Goal: Task Accomplishment & Management: Use online tool/utility

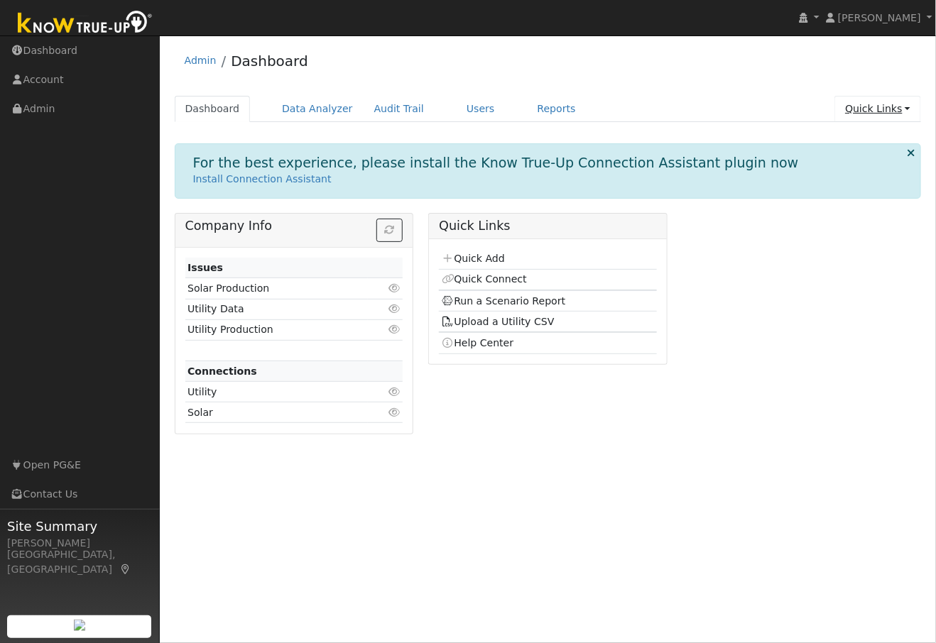
click at [868, 109] on link "Quick Links" at bounding box center [877, 109] width 87 height 26
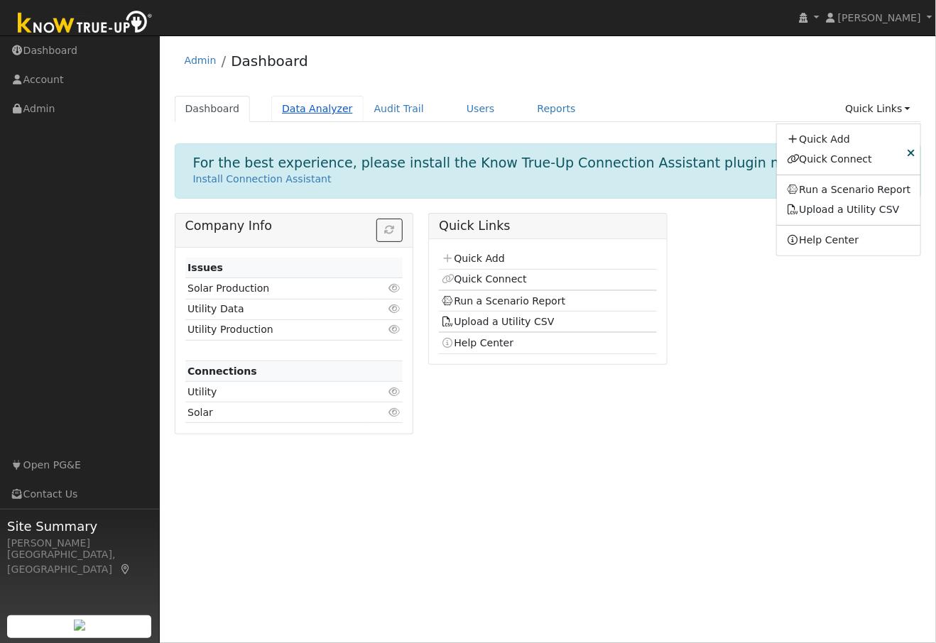
click at [311, 110] on link "Data Analyzer" at bounding box center [317, 109] width 92 height 26
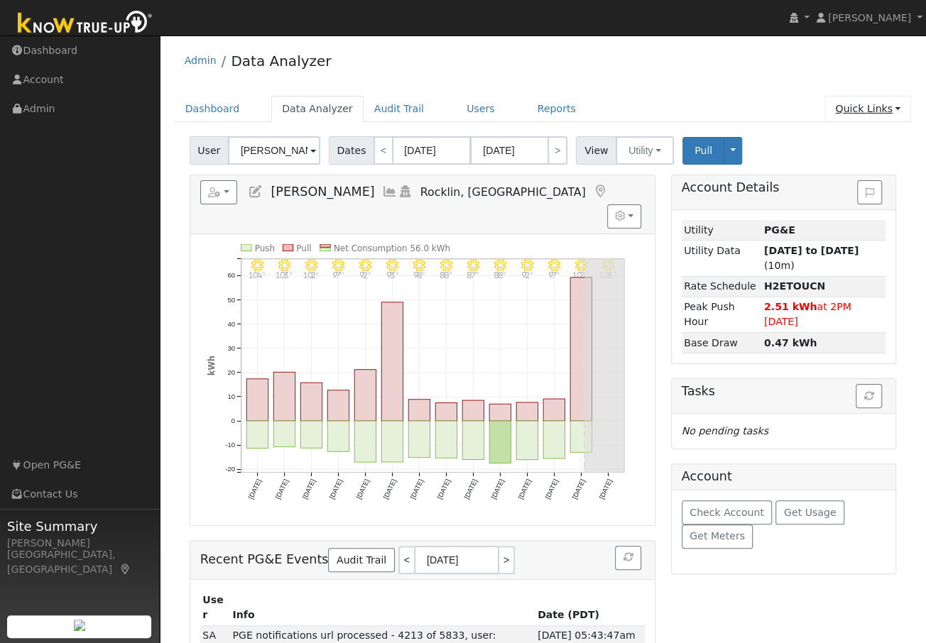
click at [900, 109] on link "Quick Links" at bounding box center [867, 109] width 87 height 26
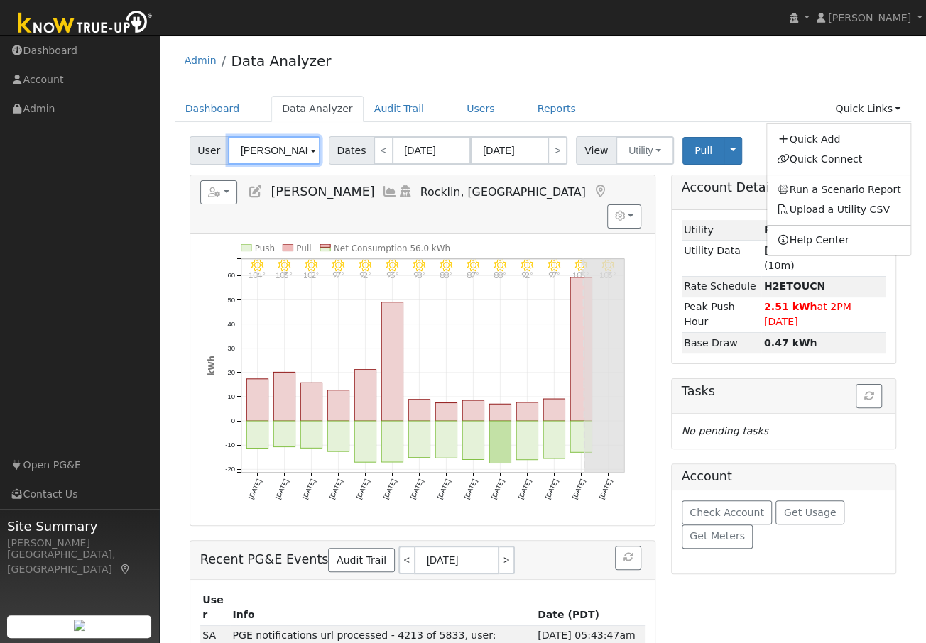
click at [280, 154] on input "Steven Graham" at bounding box center [274, 150] width 92 height 28
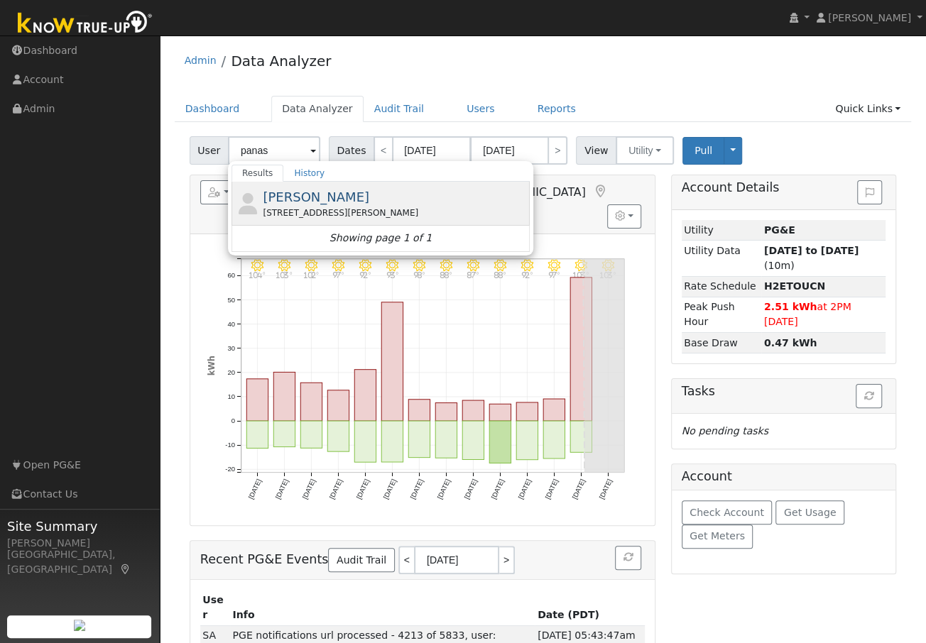
click at [297, 196] on span "Andrew Panasyuk" at bounding box center [316, 197] width 106 height 15
type input "Andrew Panasyuk"
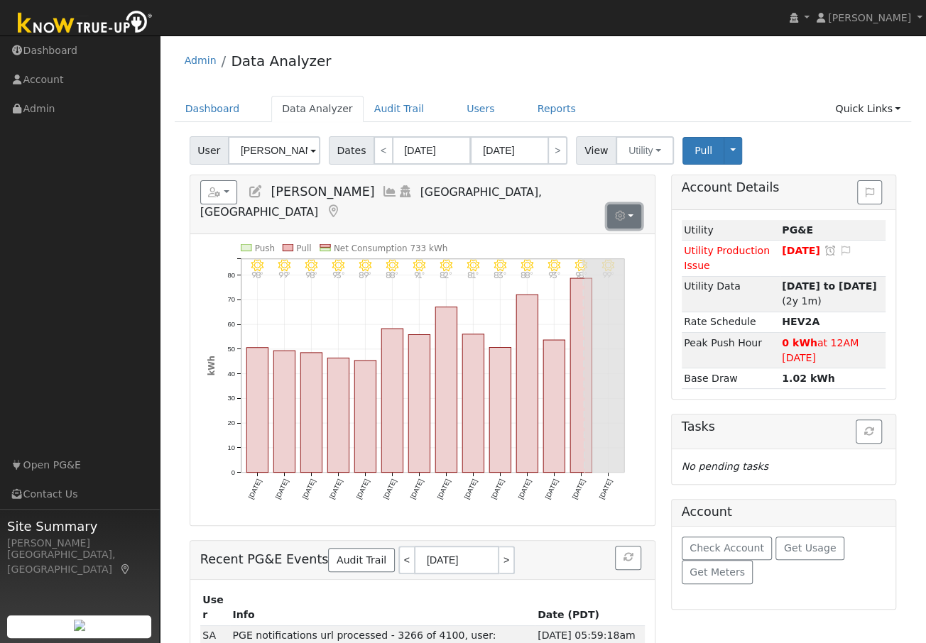
click at [628, 204] on button "button" at bounding box center [624, 216] width 35 height 24
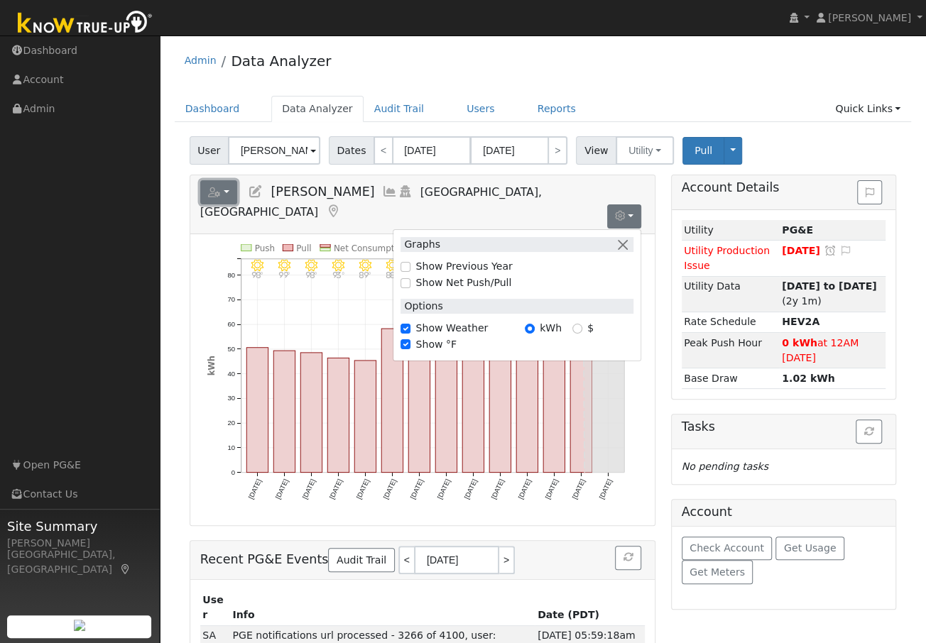
click at [231, 195] on button "button" at bounding box center [219, 192] width 38 height 24
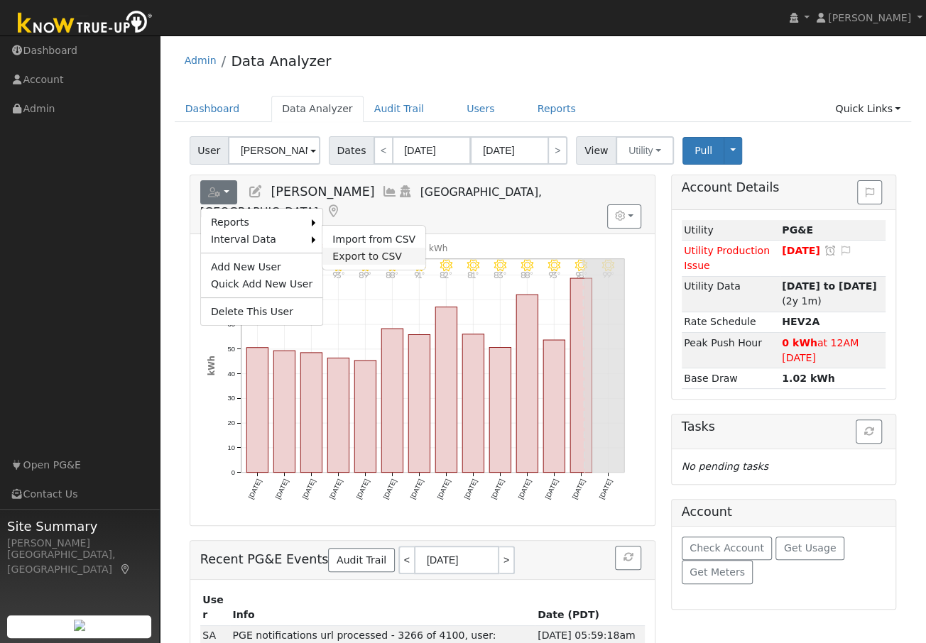
click at [346, 256] on link "Export to CSV" at bounding box center [373, 256] width 103 height 17
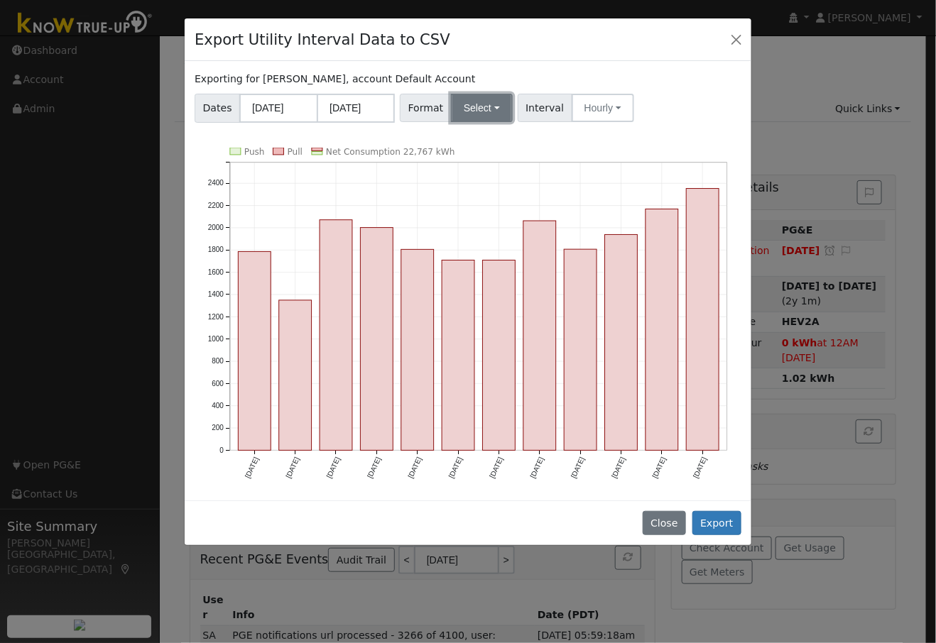
click at [479, 114] on button "Select" at bounding box center [482, 108] width 62 height 28
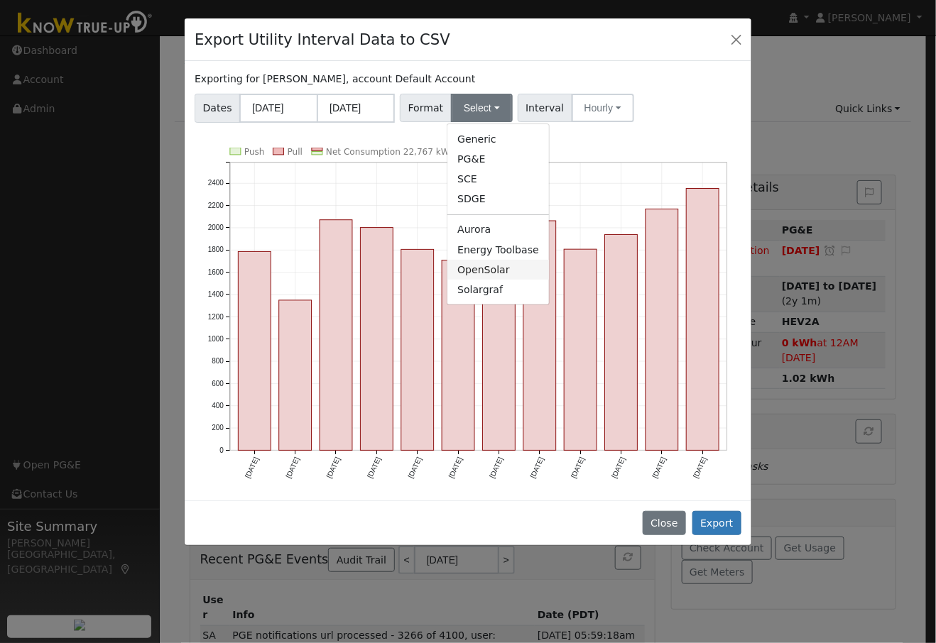
click at [474, 271] on link "OpenSolar" at bounding box center [498, 270] width 102 height 20
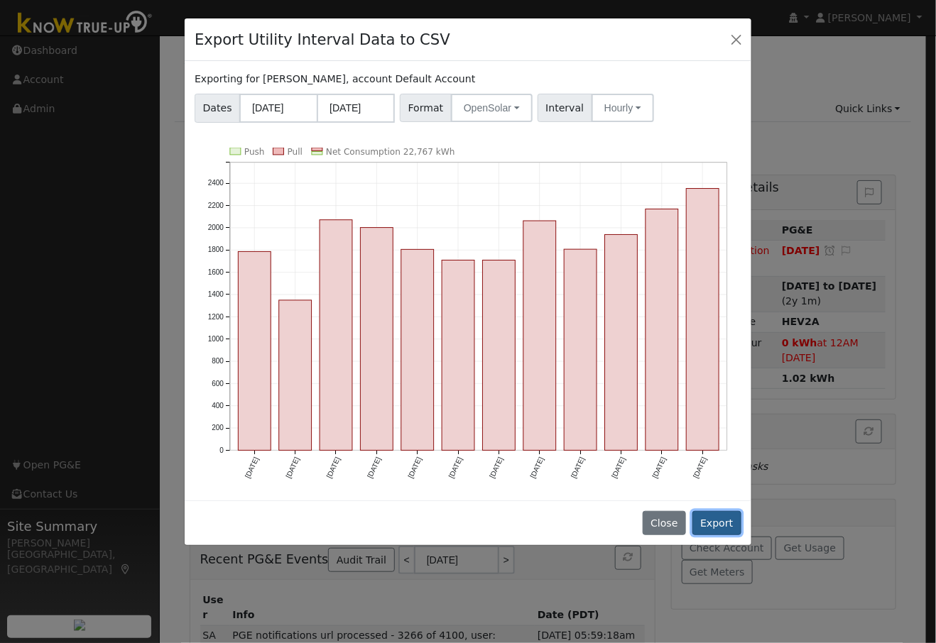
click at [720, 518] on button "Export" at bounding box center [716, 523] width 49 height 24
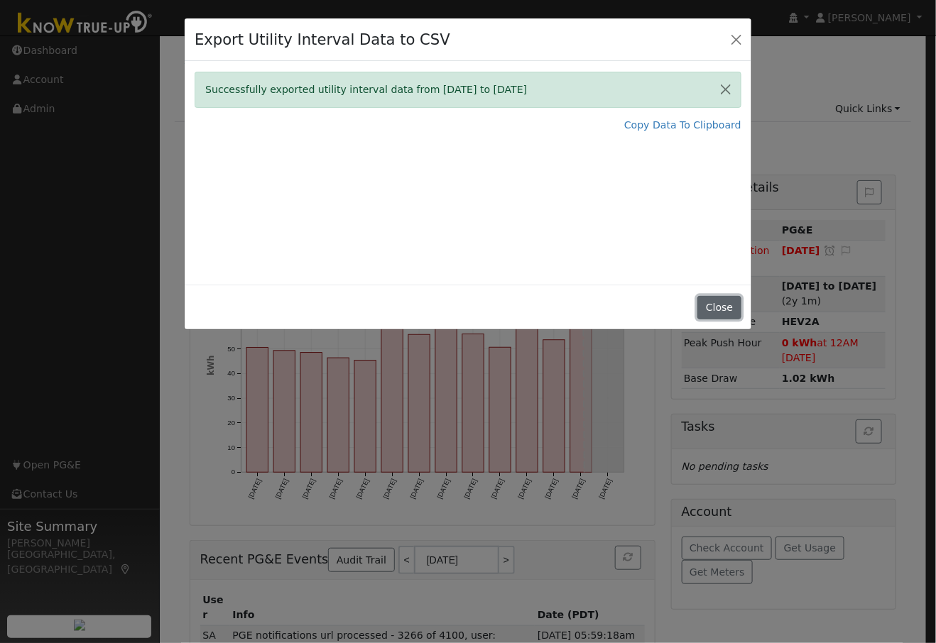
click at [723, 307] on button "Close" at bounding box center [718, 308] width 43 height 24
